Goal: Information Seeking & Learning: Learn about a topic

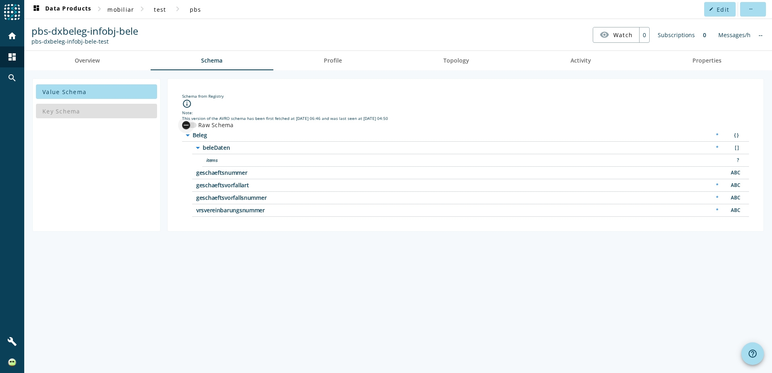
click at [189, 127] on icon "button" at bounding box center [185, 125] width 7 height 7
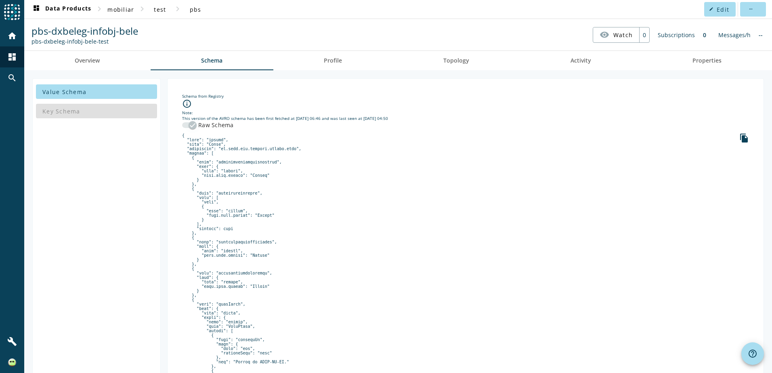
click at [189, 127] on icon "button" at bounding box center [192, 125] width 7 height 7
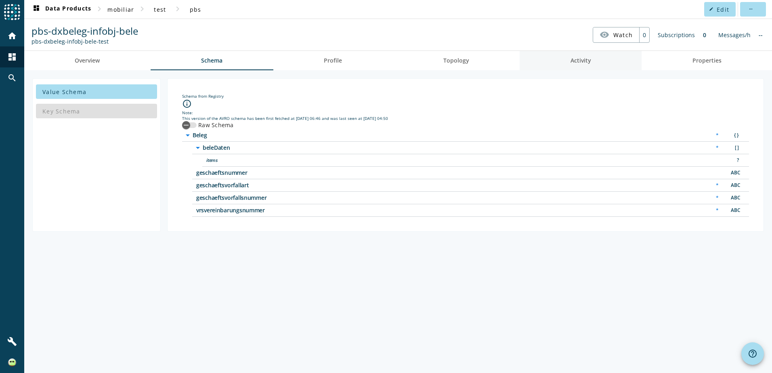
click at [560, 63] on link "Activity" at bounding box center [581, 60] width 122 height 19
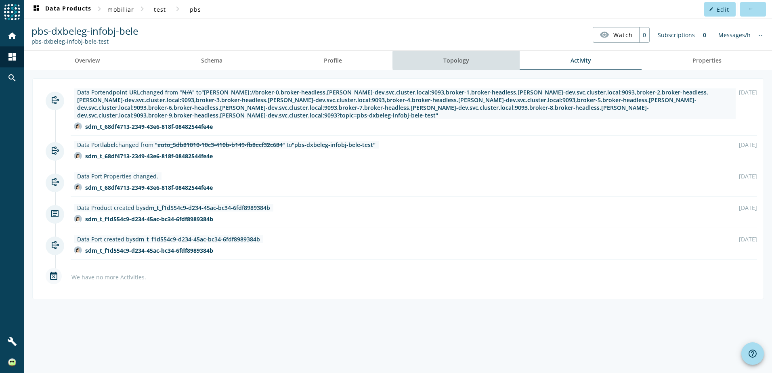
click at [467, 60] on span "Topology" at bounding box center [456, 61] width 26 height 6
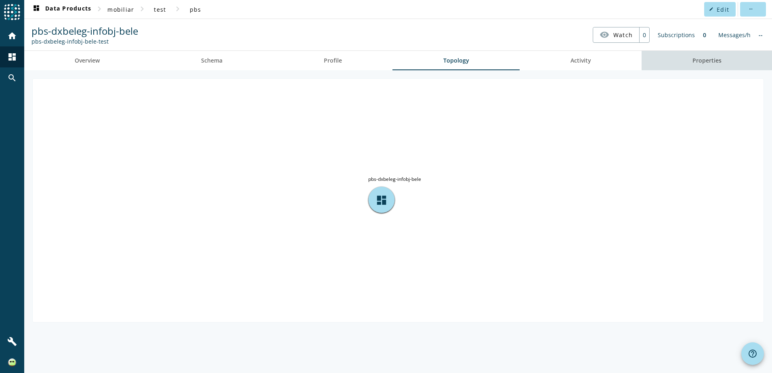
click at [734, 70] on link "Properties" at bounding box center [706, 60] width 130 height 19
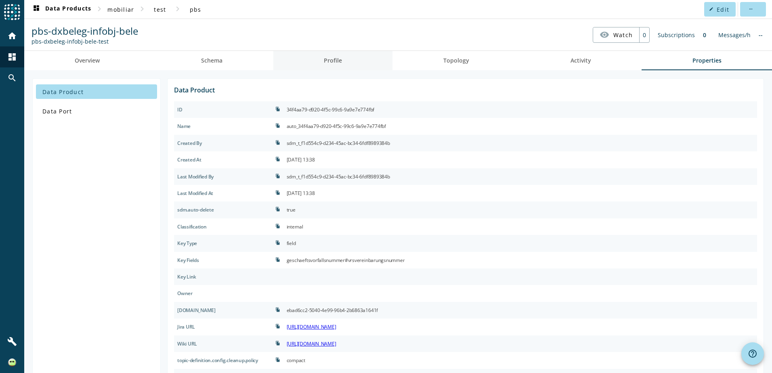
click at [298, 66] on link "Profile" at bounding box center [332, 60] width 119 height 19
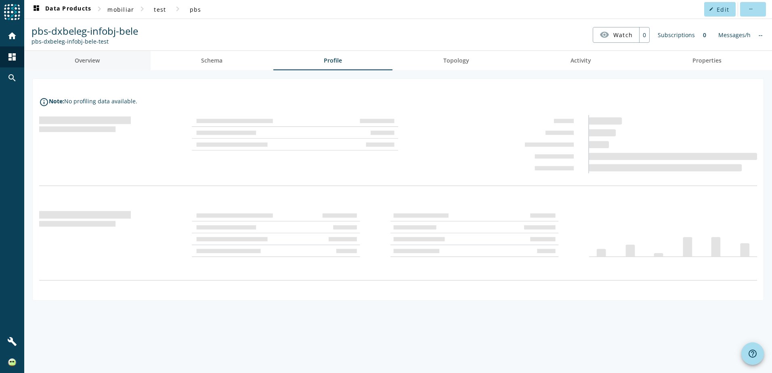
click at [118, 60] on link "Overview" at bounding box center [87, 60] width 126 height 19
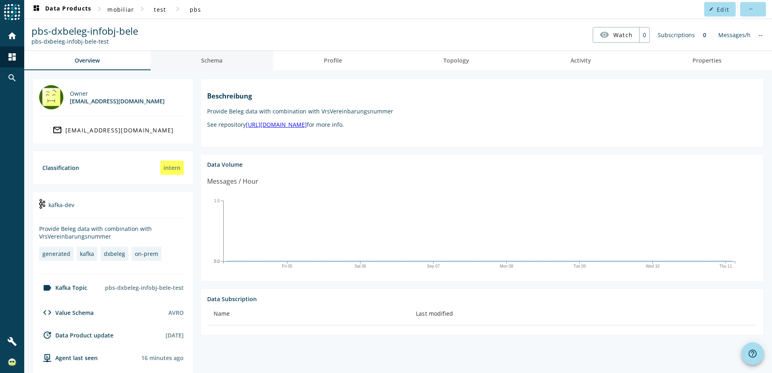
click at [181, 59] on link "Schema" at bounding box center [212, 60] width 123 height 19
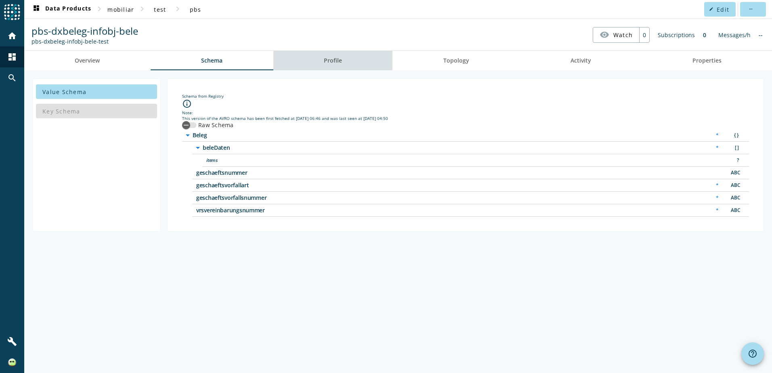
click at [373, 65] on link "Profile" at bounding box center [332, 60] width 119 height 19
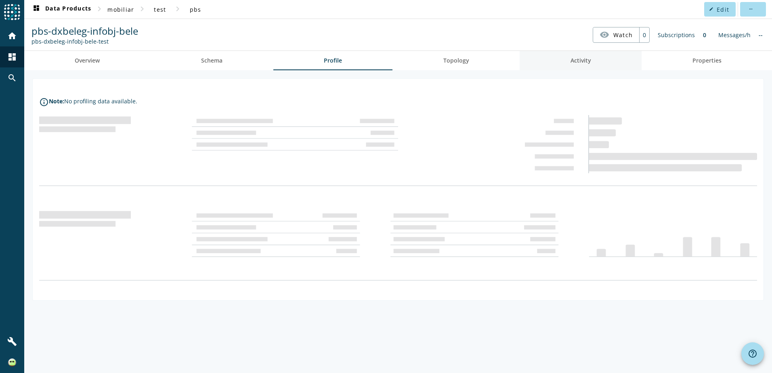
click at [597, 56] on link "Activity" at bounding box center [581, 60] width 122 height 19
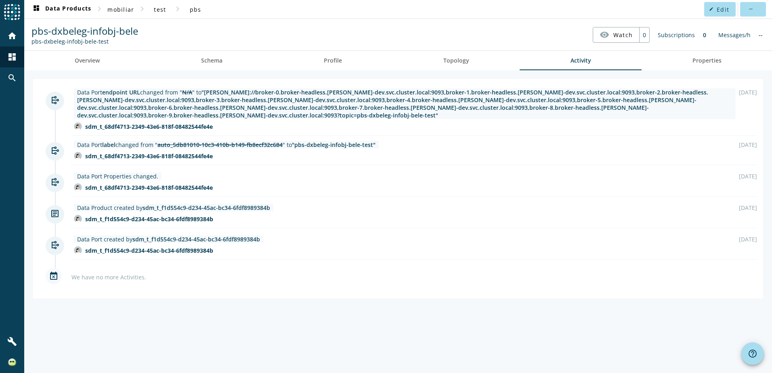
click at [278, 296] on div "Data Port endpoint URL changed from " N/A " to "[PERSON_NAME]://broker-0.broker…" at bounding box center [398, 221] width 748 height 303
click at [707, 66] on span "Properties" at bounding box center [706, 60] width 29 height 19
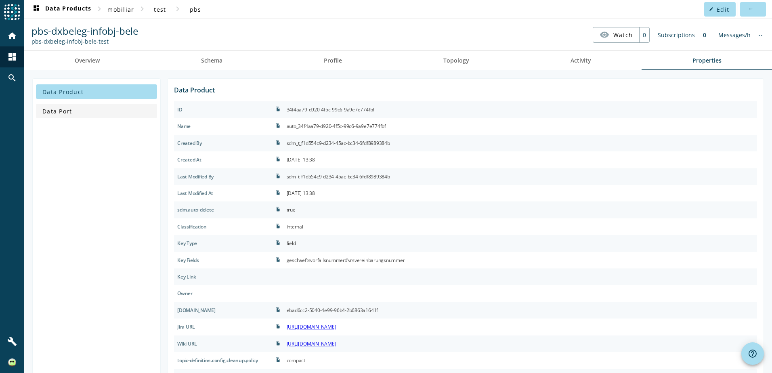
click at [62, 109] on span "Data Port" at bounding box center [56, 111] width 29 height 8
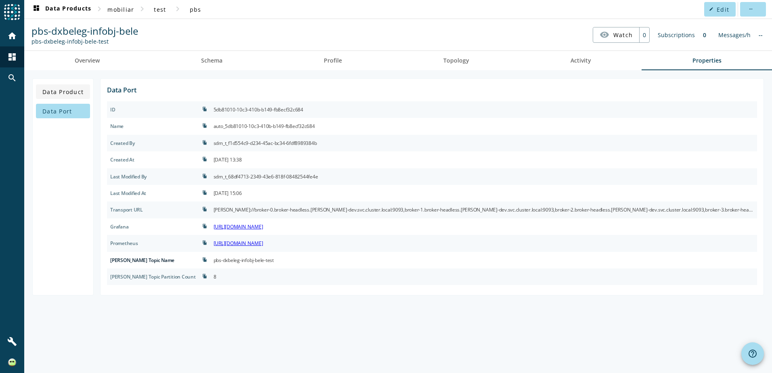
click at [59, 98] on span at bounding box center [63, 91] width 54 height 19
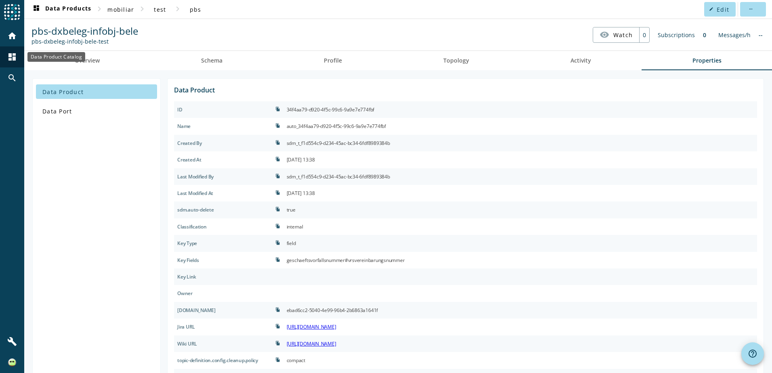
click at [8, 62] on div "dashboard" at bounding box center [12, 56] width 21 height 21
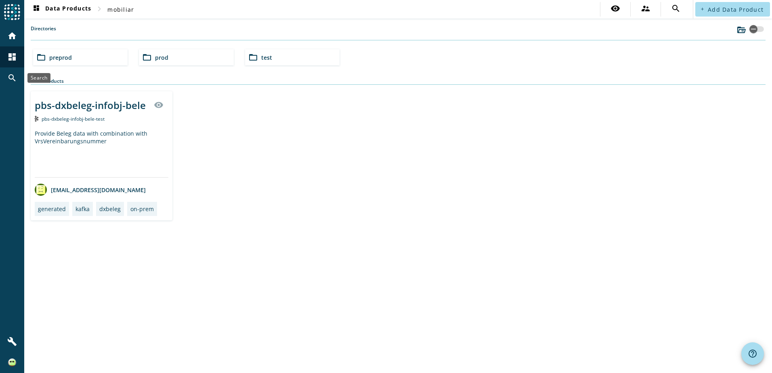
click at [13, 80] on mat-icon "search" at bounding box center [12, 78] width 10 height 10
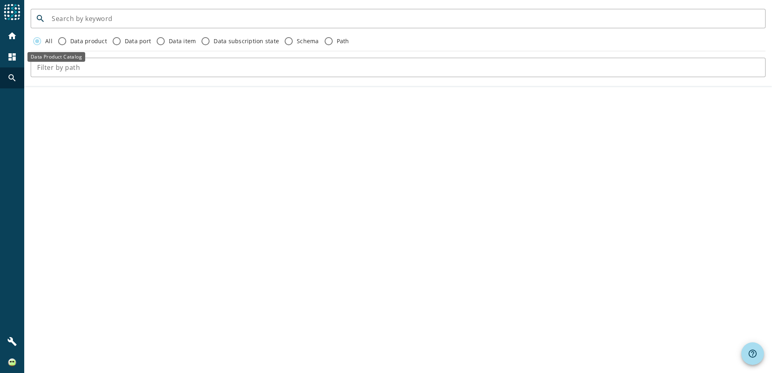
click at [6, 60] on div "dashboard" at bounding box center [12, 56] width 21 height 21
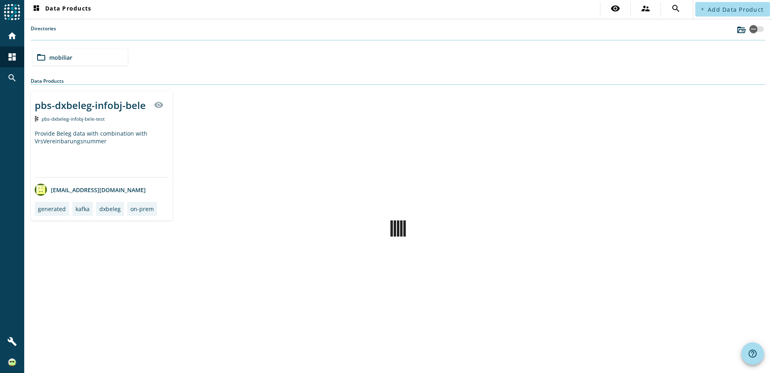
click at [57, 54] on span "mobiliar" at bounding box center [60, 58] width 23 height 8
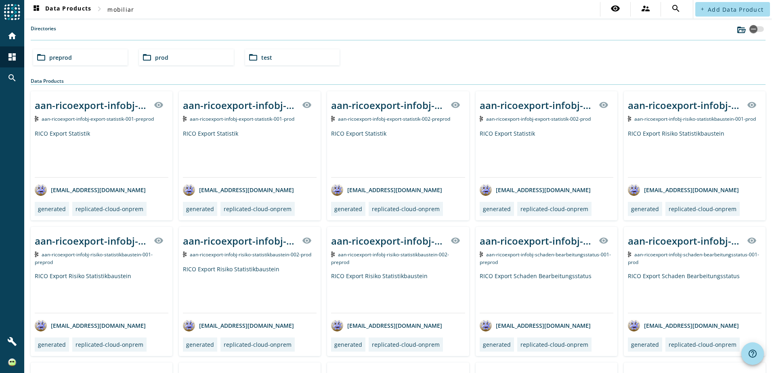
click at [69, 54] on span "preprod" at bounding box center [60, 58] width 23 height 8
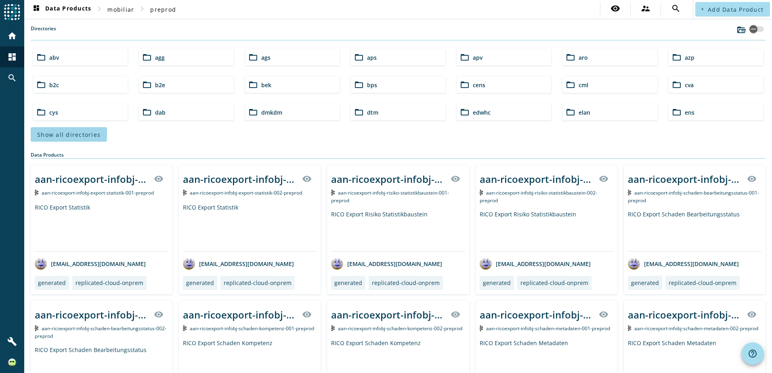
click at [89, 137] on span "Show all directories" at bounding box center [68, 135] width 63 height 8
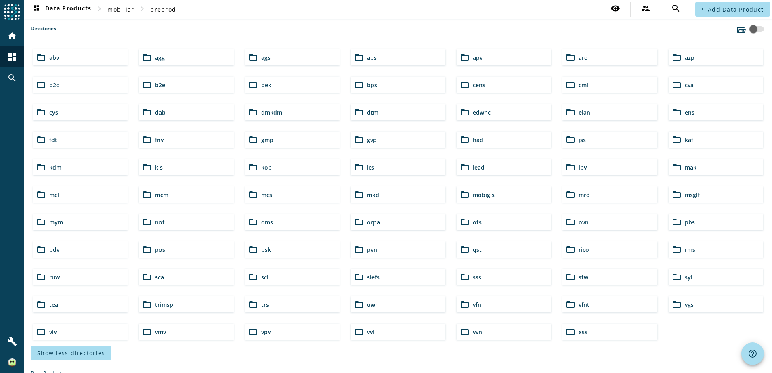
click at [689, 220] on div "folder_open pbs" at bounding box center [715, 222] width 94 height 16
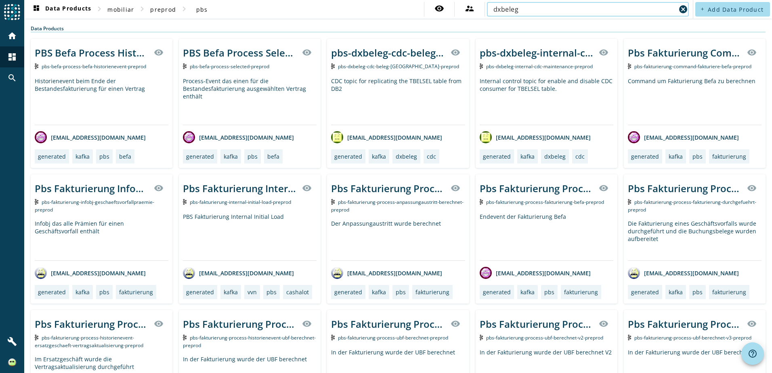
type input "dxbeleg"
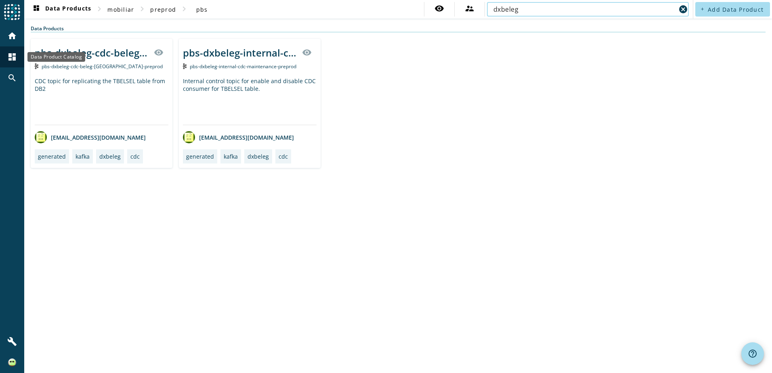
click at [13, 59] on mat-icon "dashboard" at bounding box center [12, 57] width 10 height 10
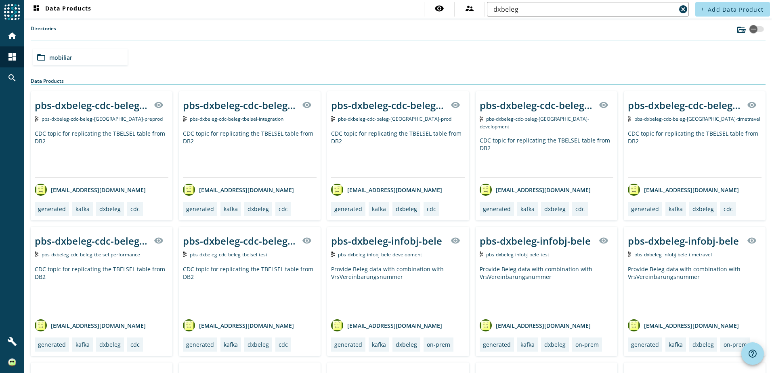
click at [64, 53] on div "folder_open mobiliar" at bounding box center [80, 57] width 94 height 16
click at [278, 57] on div "folder_open test" at bounding box center [292, 57] width 94 height 16
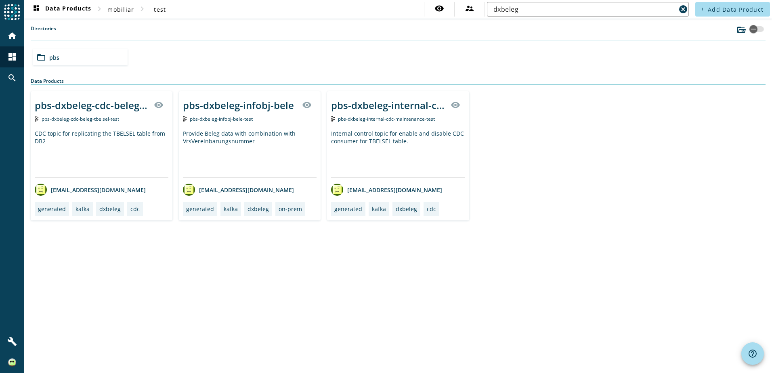
click at [98, 65] on div "folder_open pbs" at bounding box center [398, 57] width 736 height 23
click at [290, 134] on div "Provide Beleg data with combination with VrsVereinbarungsnummer" at bounding box center [250, 154] width 134 height 48
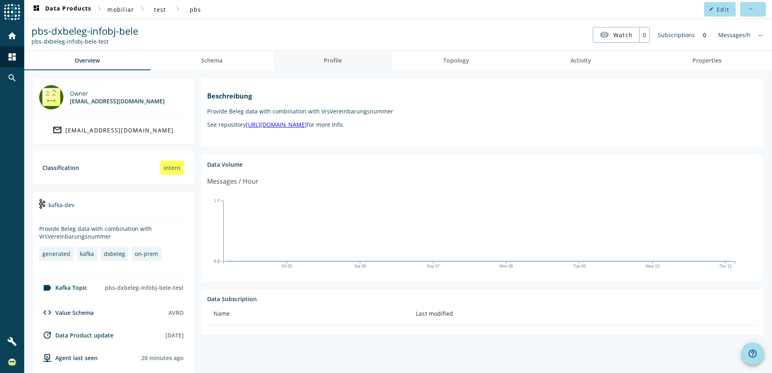
click at [321, 68] on link "Profile" at bounding box center [332, 60] width 119 height 19
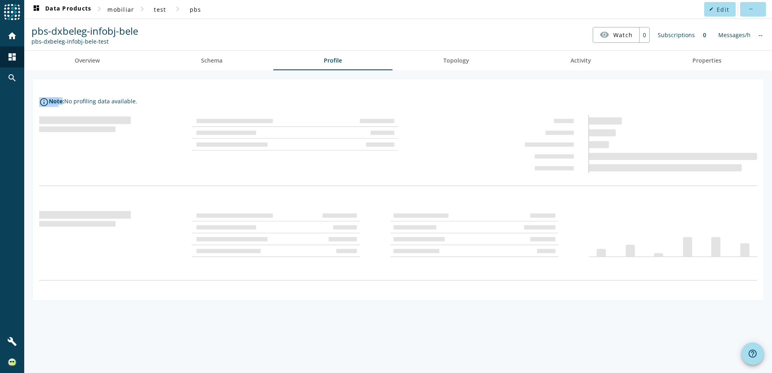
drag, startPoint x: 63, startPoint y: 101, endPoint x: 127, endPoint y: 111, distance: 64.2
click at [127, 111] on div "info_outline Note: No profiling data available." at bounding box center [398, 189] width 731 height 197
drag, startPoint x: 127, startPoint y: 111, endPoint x: 105, endPoint y: 51, distance: 64.0
click at [105, 51] on link "Overview" at bounding box center [87, 60] width 126 height 19
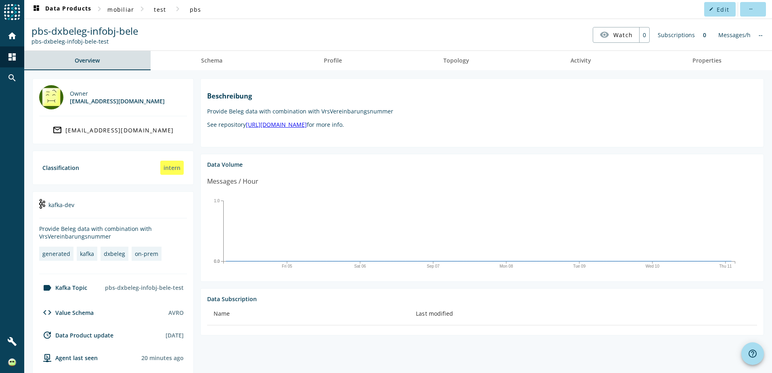
click at [101, 60] on link "Overview" at bounding box center [87, 60] width 126 height 19
click at [125, 13] on span "mobiliar" at bounding box center [120, 10] width 27 height 8
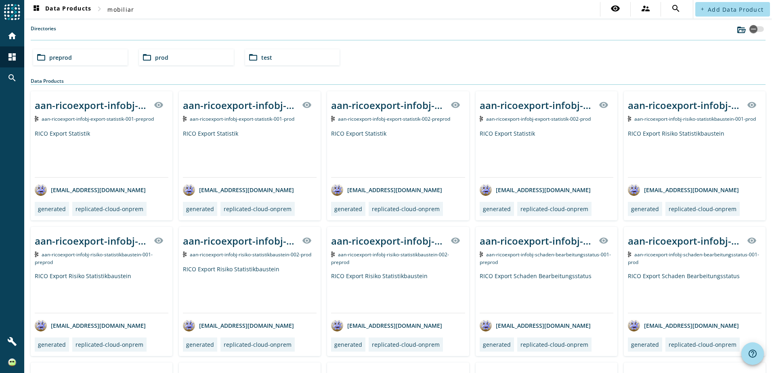
click at [168, 62] on div "folder_open prod" at bounding box center [186, 57] width 94 height 16
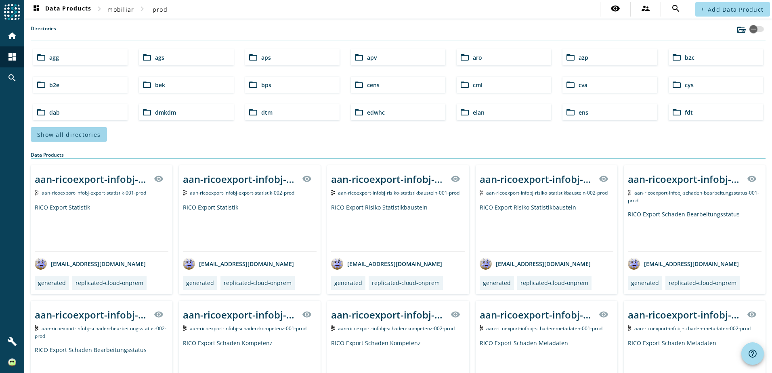
click at [87, 138] on span "Show all directories" at bounding box center [68, 135] width 63 height 8
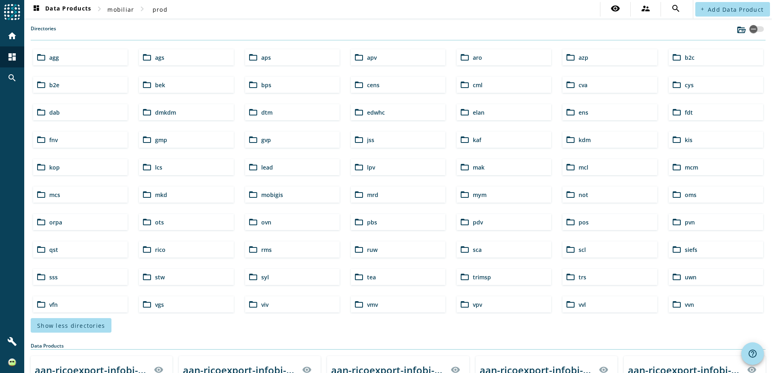
click at [372, 218] on span "pbs" at bounding box center [372, 222] width 10 height 8
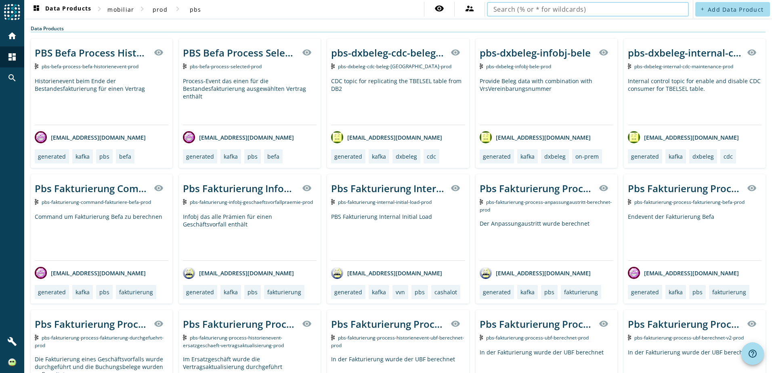
click at [562, 83] on div "Provide Beleg data with combination with VrsVereinbarungsnummer" at bounding box center [547, 101] width 134 height 48
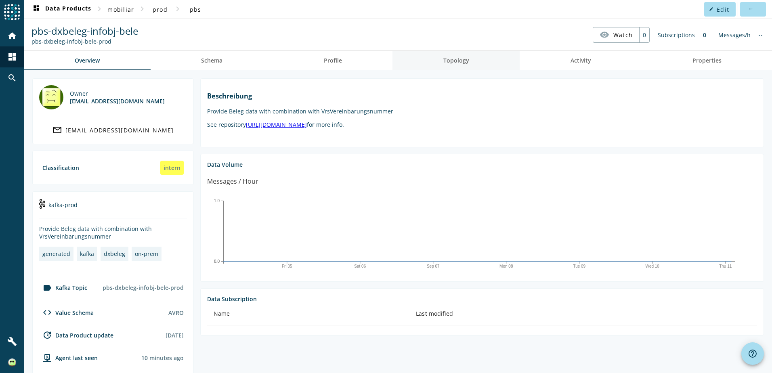
click at [466, 66] on link "Topology" at bounding box center [455, 60] width 127 height 19
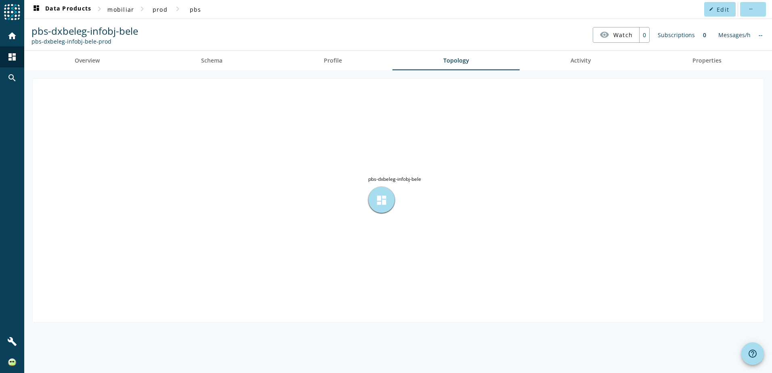
click at [378, 196] on span "dashboard" at bounding box center [381, 200] width 12 height 12
click at [334, 67] on span "Profile" at bounding box center [333, 60] width 18 height 19
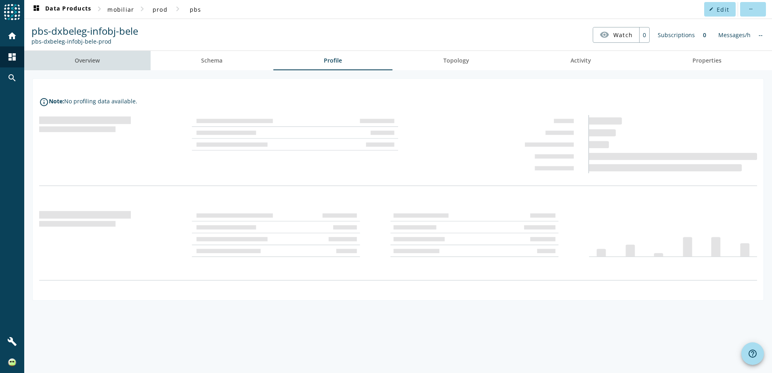
click at [109, 63] on link "Overview" at bounding box center [87, 60] width 126 height 19
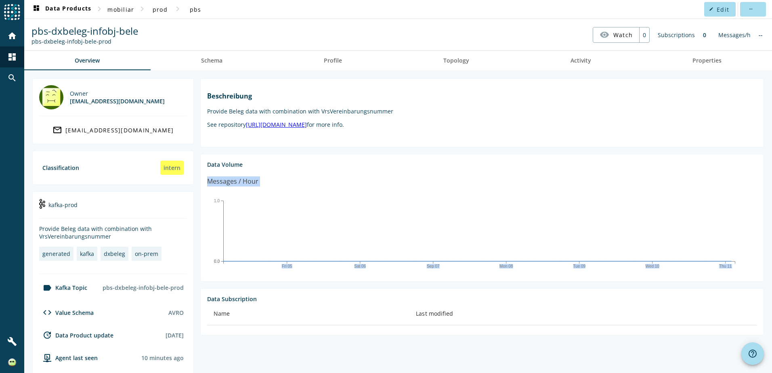
drag, startPoint x: 765, startPoint y: 164, endPoint x: 763, endPoint y: 243, distance: 79.1
click at [763, 243] on div "Owner [EMAIL_ADDRESS][DOMAIN_NAME] mail_outline [EMAIL_ADDRESS][DOMAIN_NAME] Cl…" at bounding box center [398, 308] width 748 height 477
click at [200, 59] on link "Schema" at bounding box center [212, 60] width 123 height 19
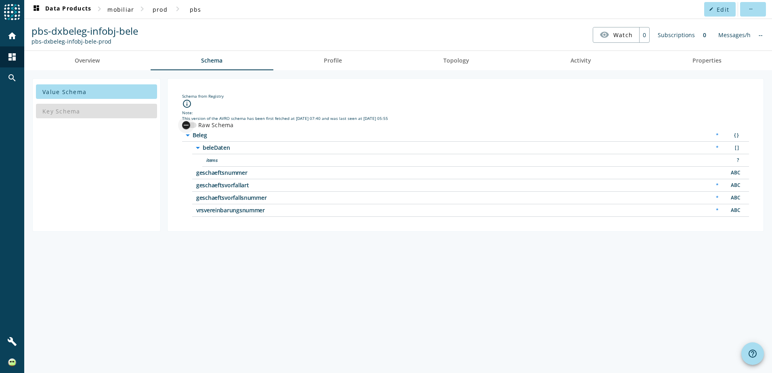
click at [196, 126] on div "button" at bounding box center [189, 125] width 15 height 6
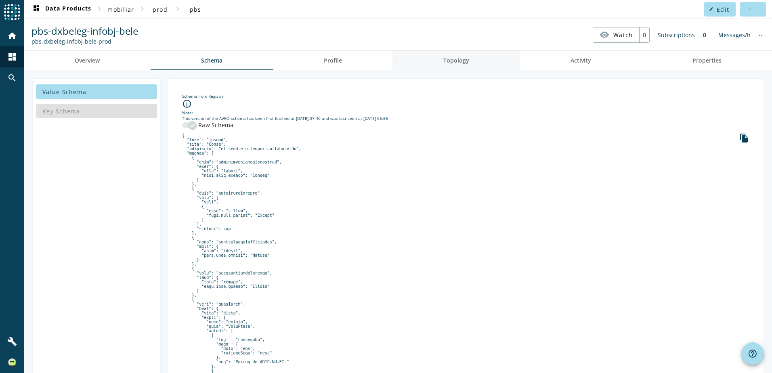
click at [451, 63] on span "Topology" at bounding box center [456, 61] width 26 height 6
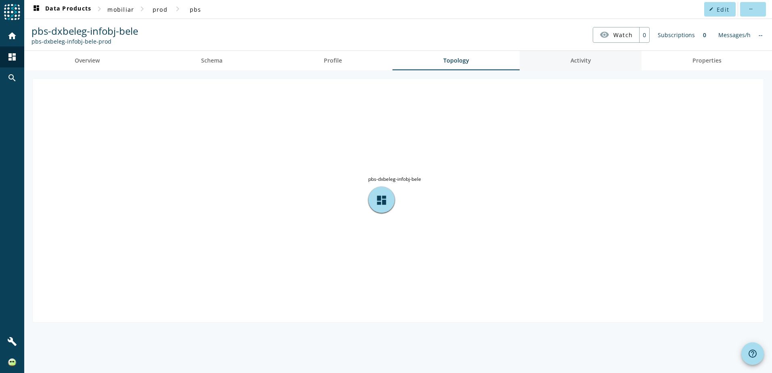
click at [618, 61] on link "Activity" at bounding box center [581, 60] width 122 height 19
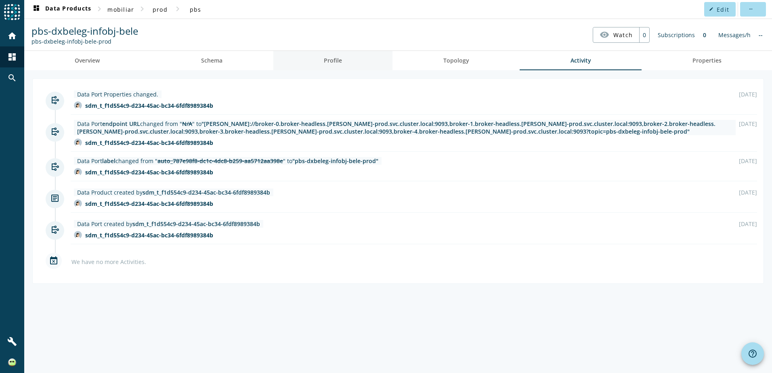
click at [360, 63] on link "Profile" at bounding box center [332, 60] width 119 height 19
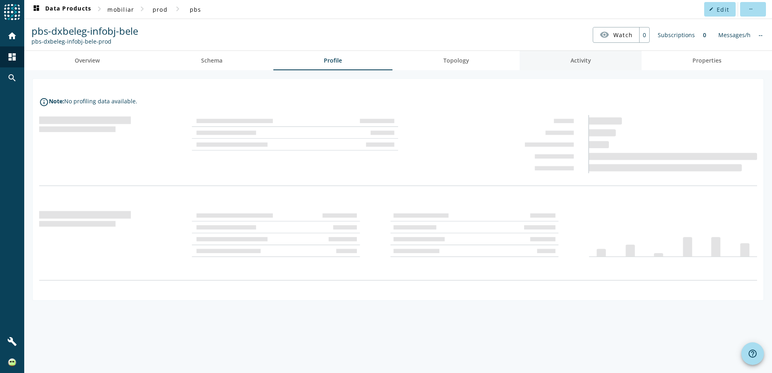
click at [574, 58] on span "Activity" at bounding box center [580, 61] width 21 height 6
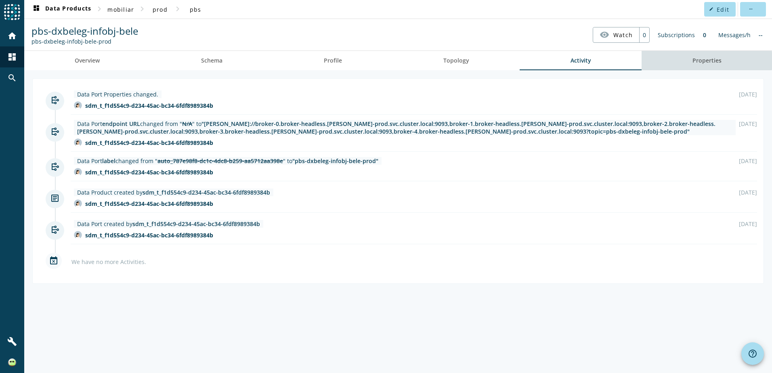
click at [694, 61] on span "Properties" at bounding box center [706, 61] width 29 height 6
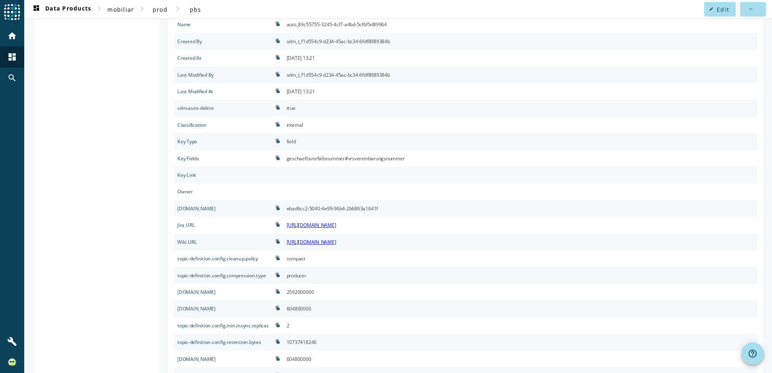
scroll to position [165, 0]
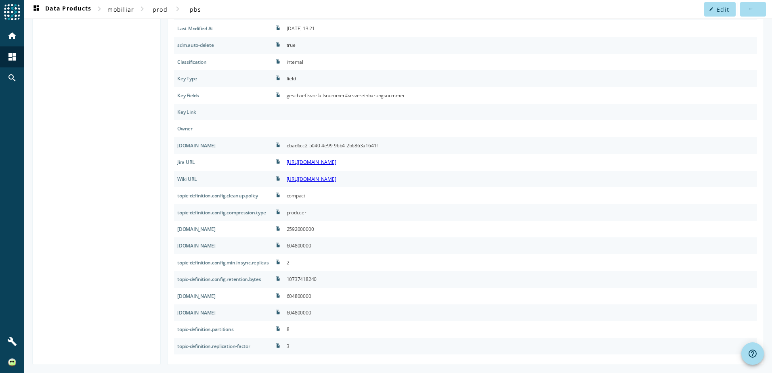
click at [599, 130] on div at bounding box center [519, 128] width 473 height 17
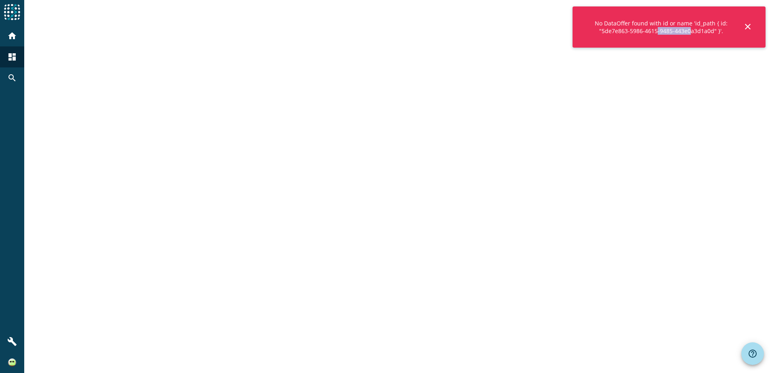
drag, startPoint x: 656, startPoint y: 36, endPoint x: 696, endPoint y: 27, distance: 41.4
click at [696, 27] on div "No DataOffer found with id or name 'id_path { id: "5de7e863-5986-4615-9485-443e…" at bounding box center [660, 27] width 157 height 22
click at [698, 197] on div at bounding box center [398, 186] width 748 height 373
click at [746, 31] on mat-icon "close" at bounding box center [748, 27] width 10 height 10
